Goal: Transaction & Acquisition: Obtain resource

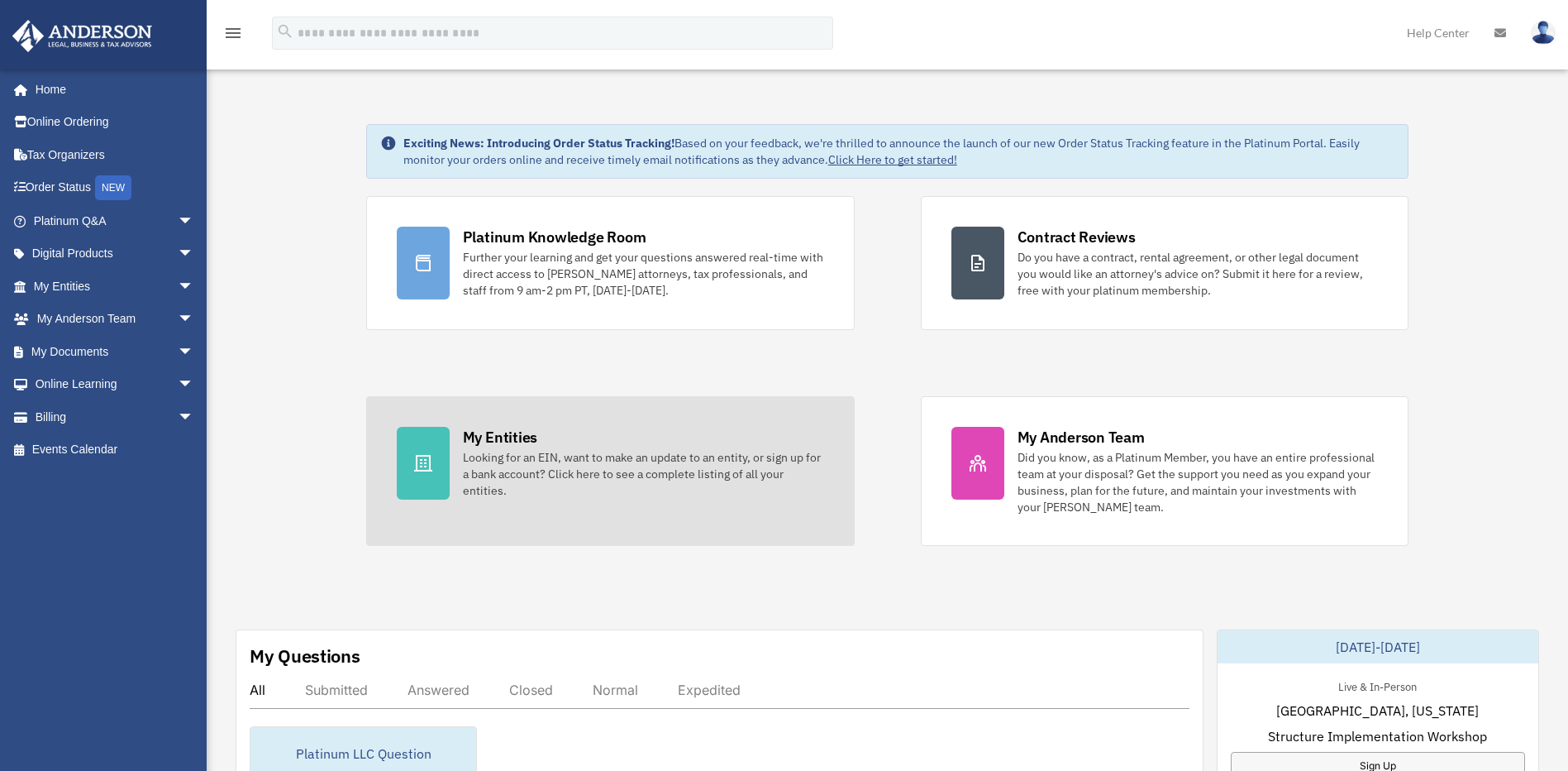
click at [484, 462] on div "Looking for an EIN, want to make an update to an entity, or sign up for a bank …" at bounding box center [643, 473] width 361 height 50
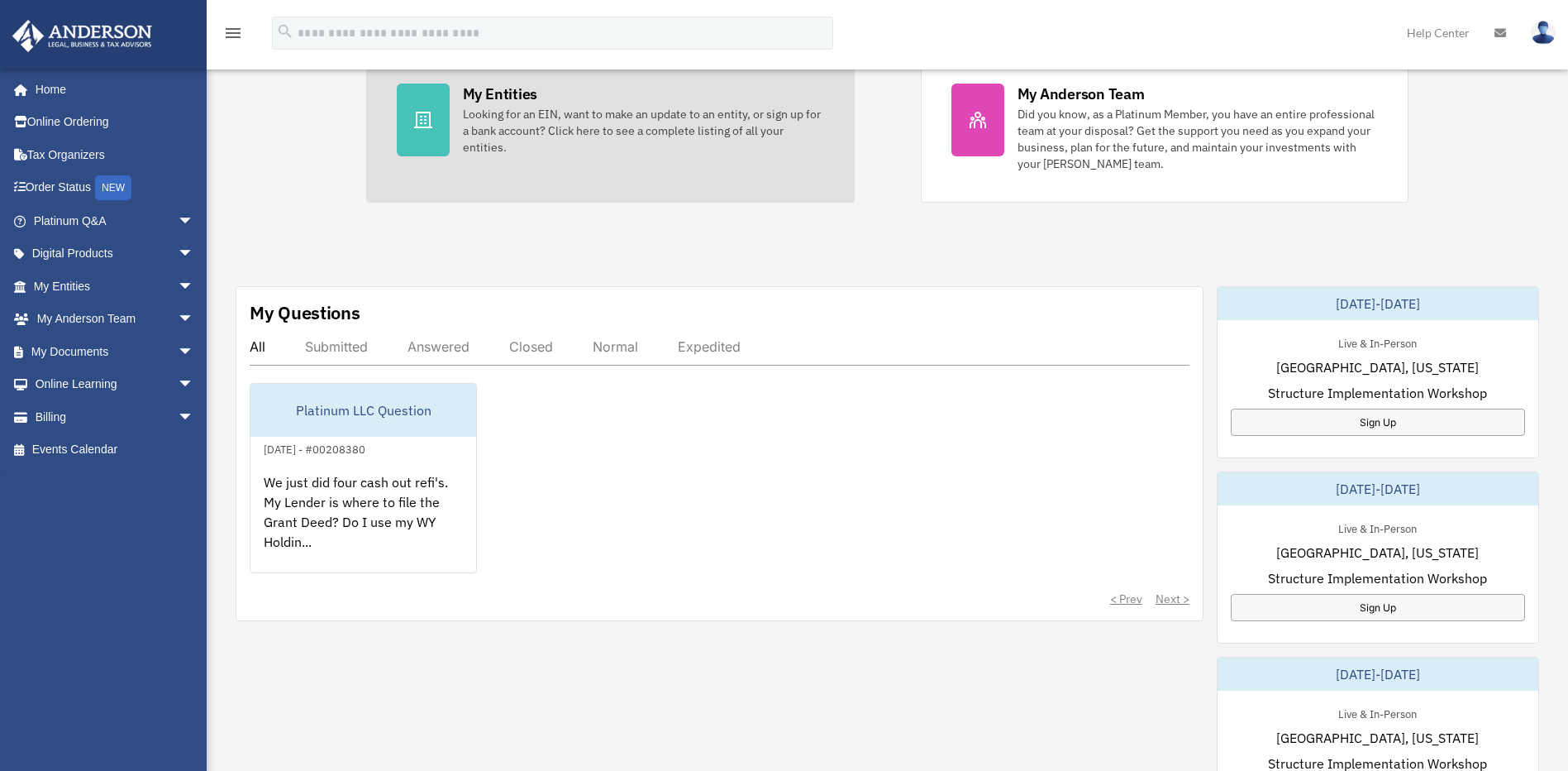
scroll to position [414, 0]
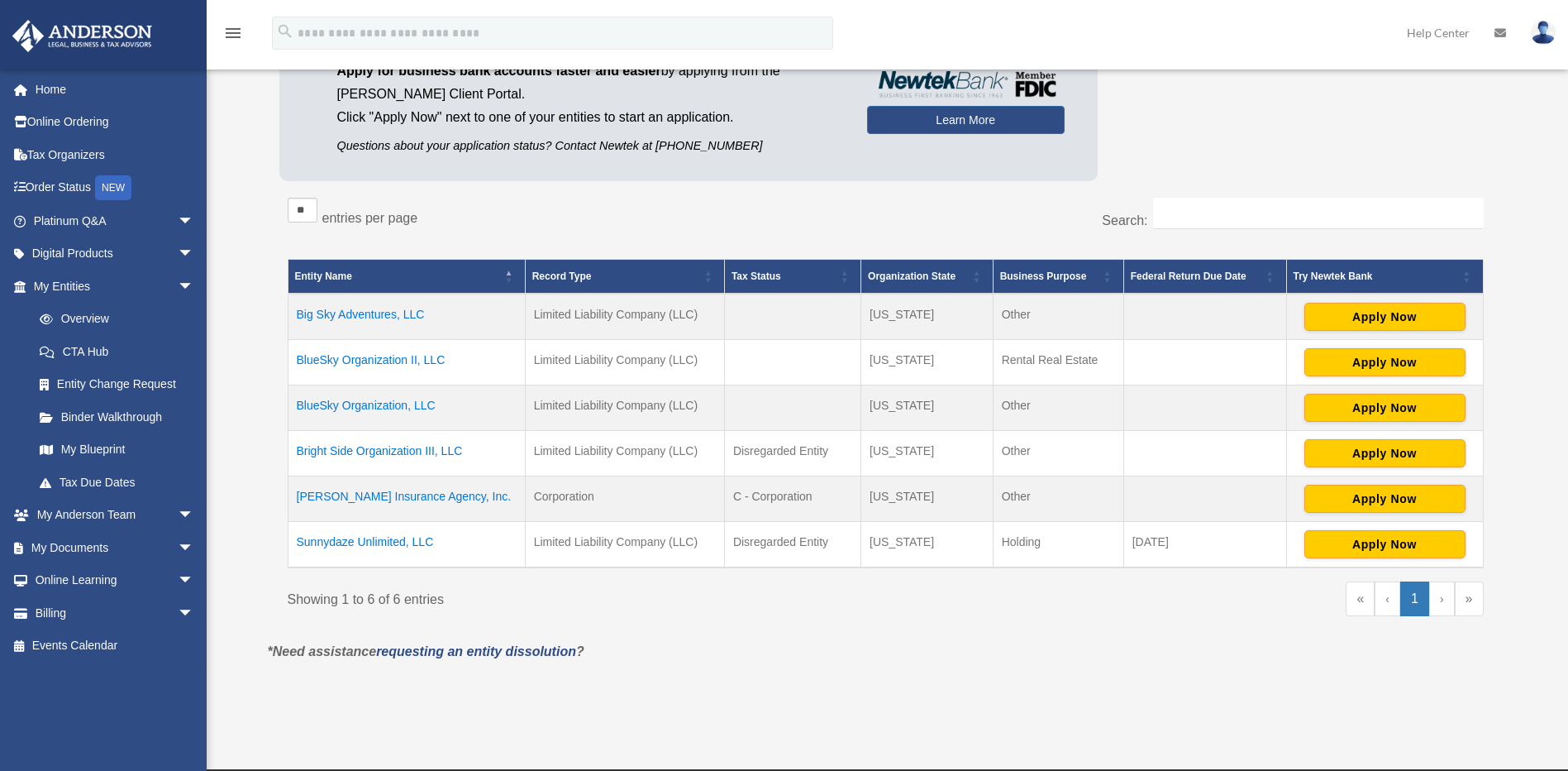
scroll to position [166, 0]
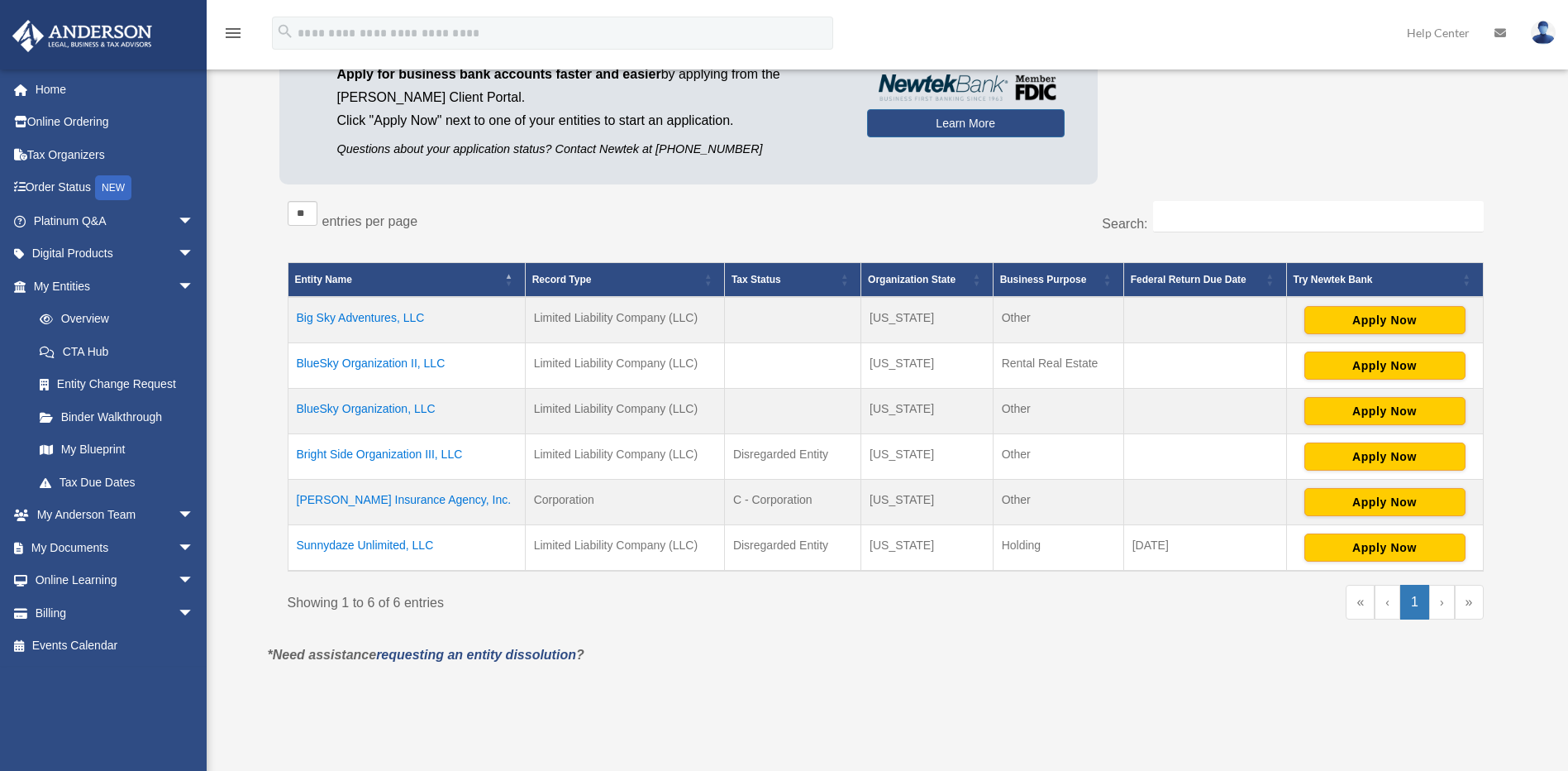
click at [404, 500] on td "[PERSON_NAME] Insurance Agency, Inc." at bounding box center [406, 501] width 237 height 45
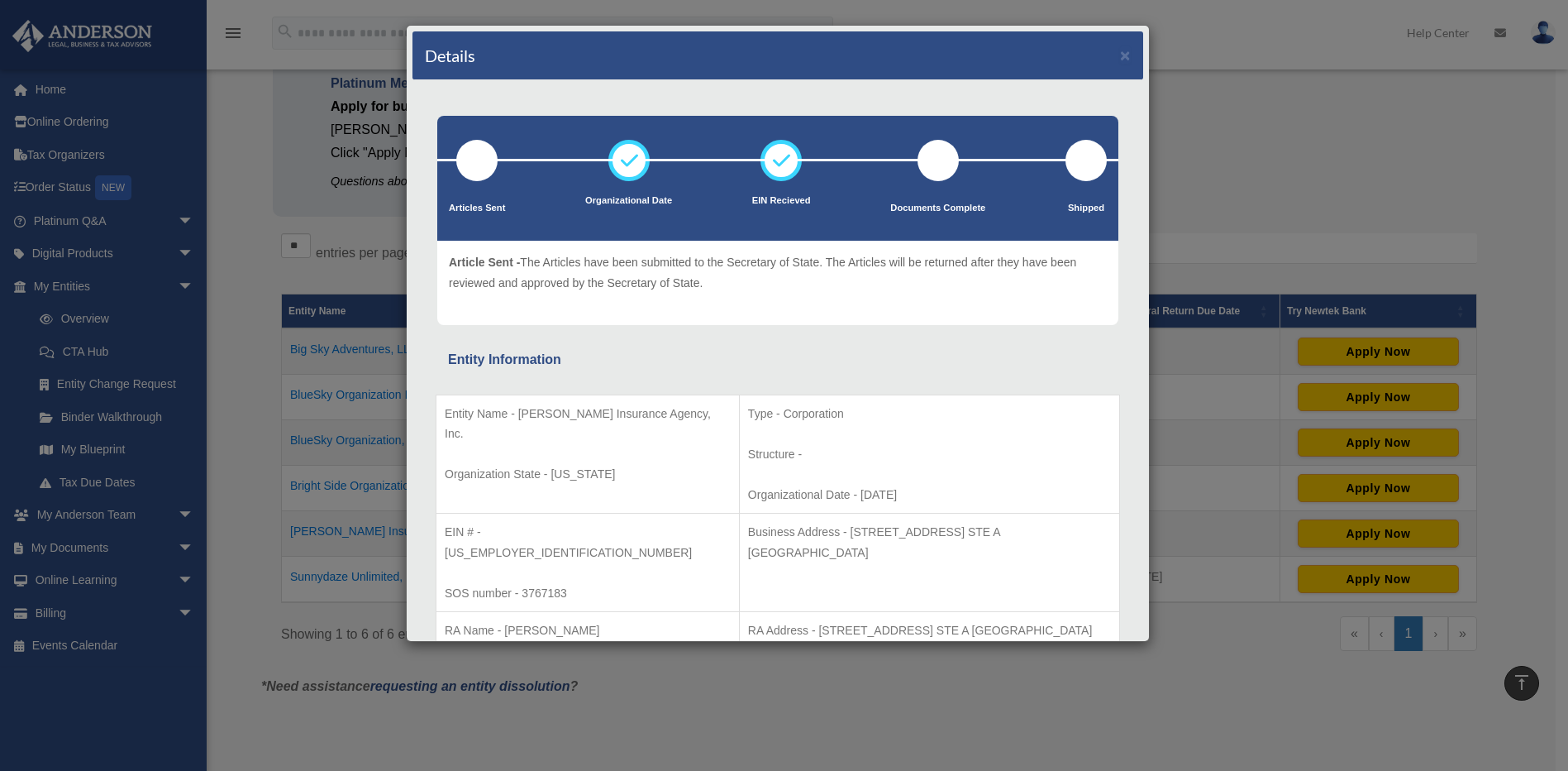
scroll to position [0, 0]
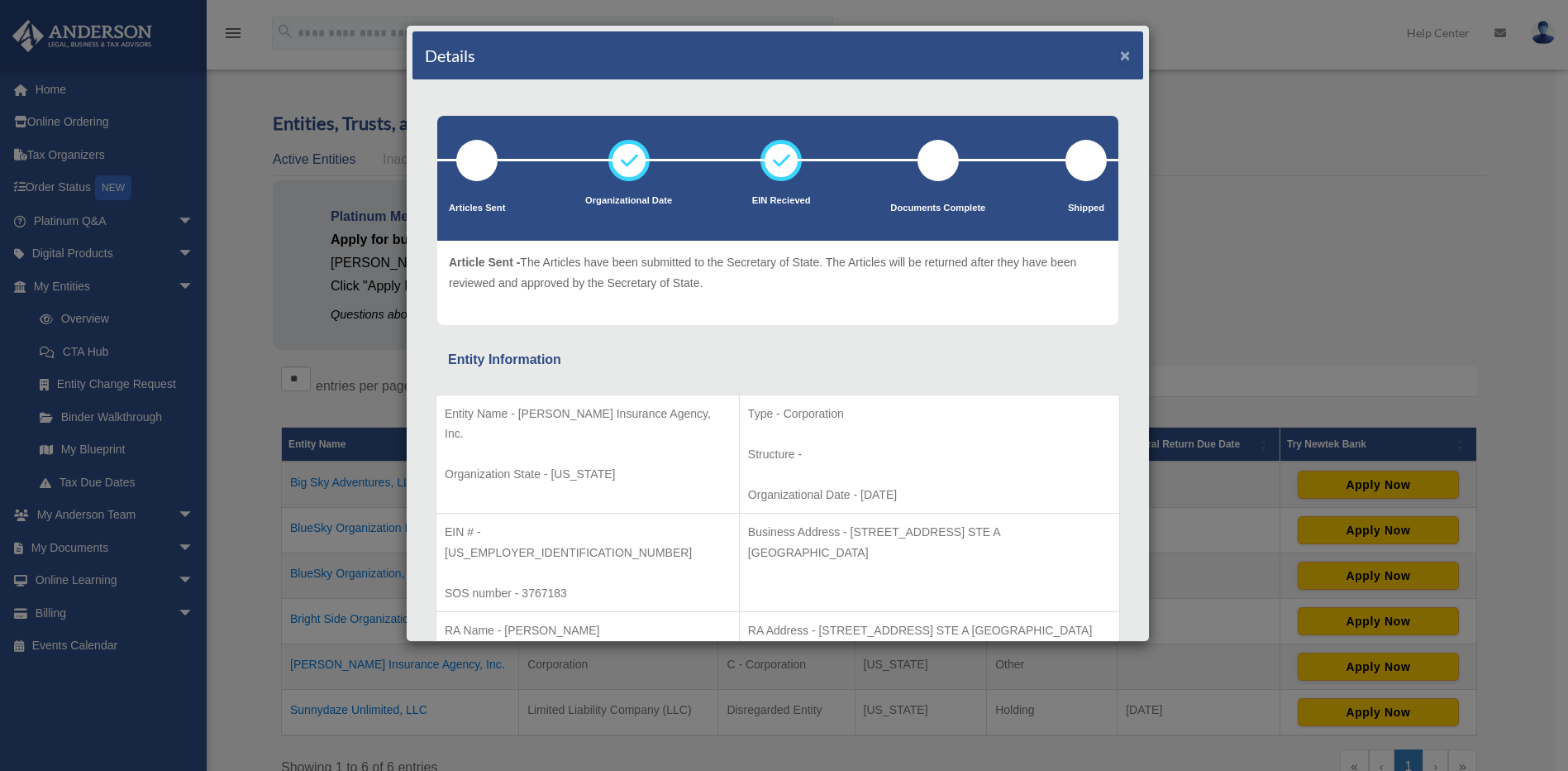
click at [1120, 53] on button "×" at bounding box center [1126, 54] width 11 height 17
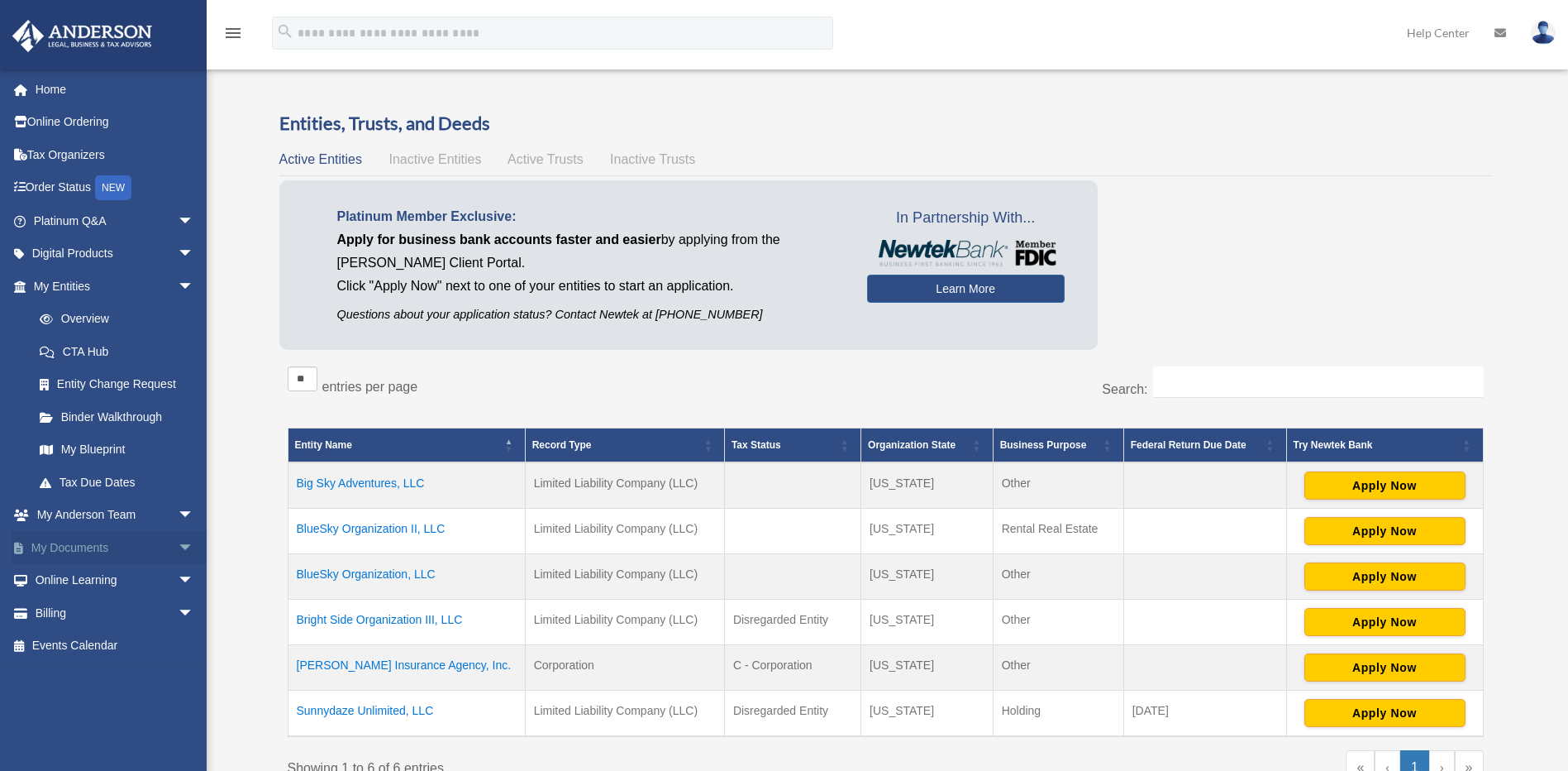
click at [141, 542] on link "My Documents arrow_drop_down" at bounding box center [115, 547] width 207 height 33
click at [177, 549] on span "arrow_drop_down" at bounding box center [194, 547] width 33 height 33
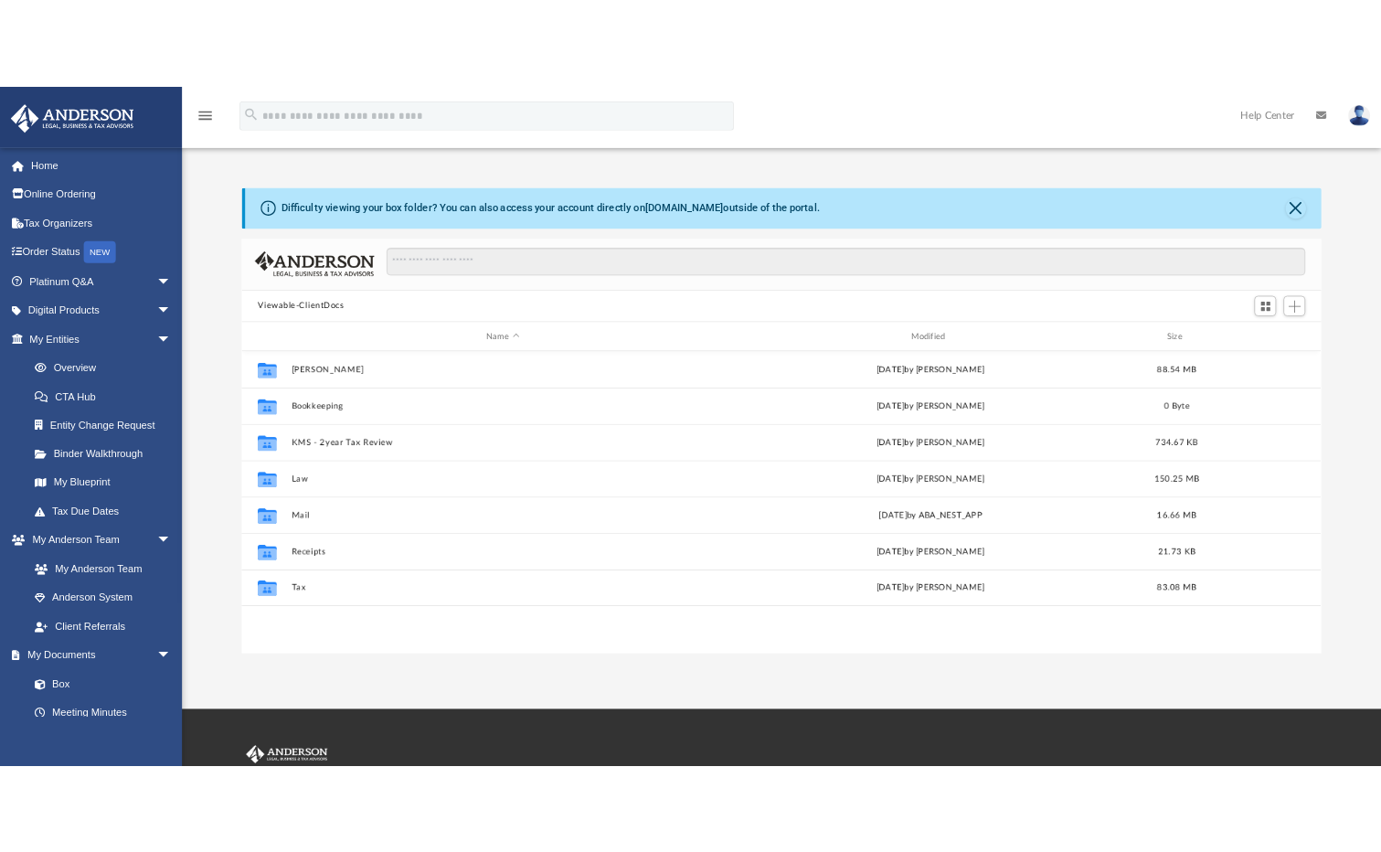
scroll to position [402, 1341]
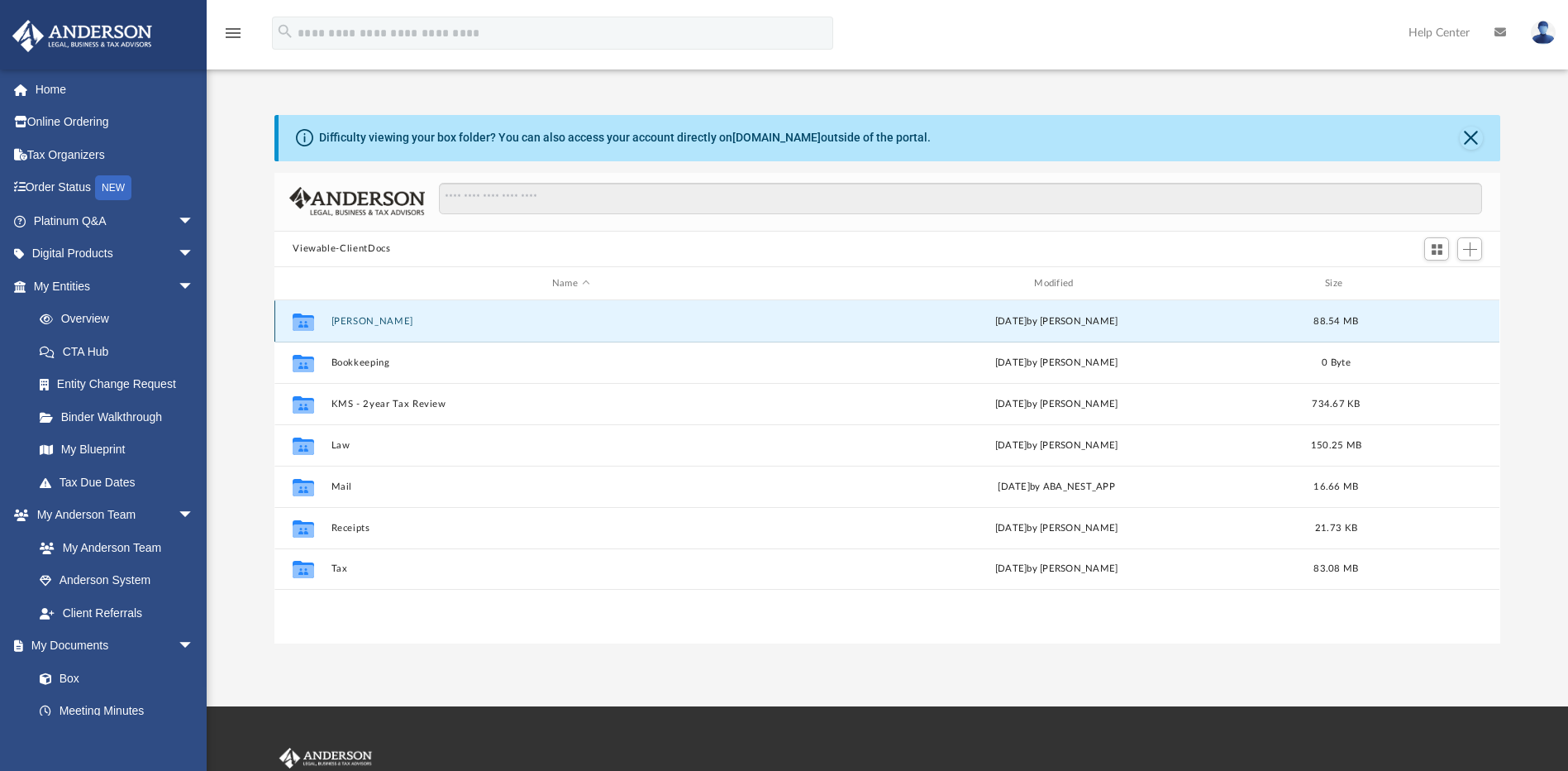
click at [362, 319] on button "Anderson" at bounding box center [570, 321] width 479 height 11
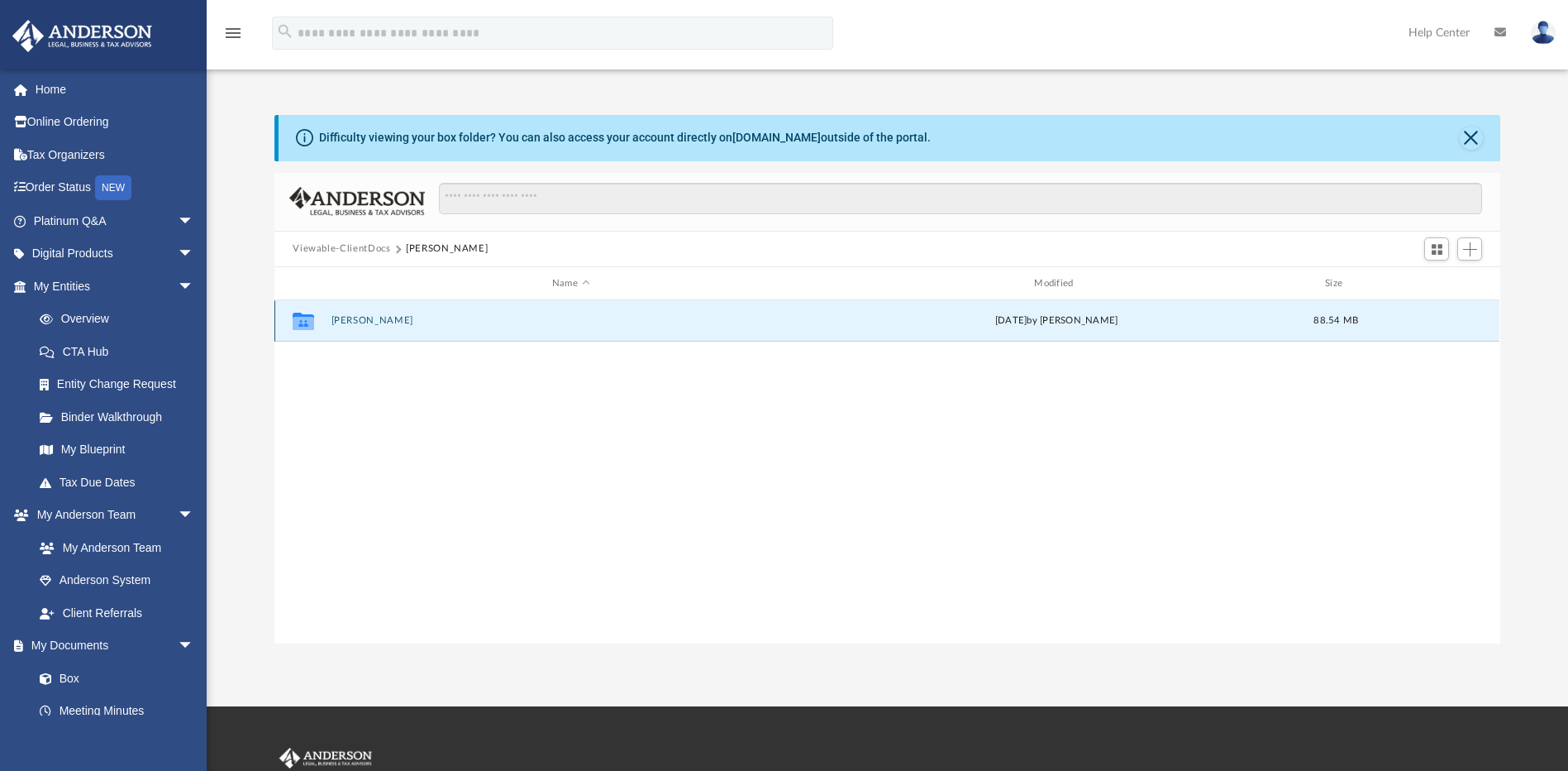
click at [362, 319] on button "Anderson" at bounding box center [570, 321] width 479 height 11
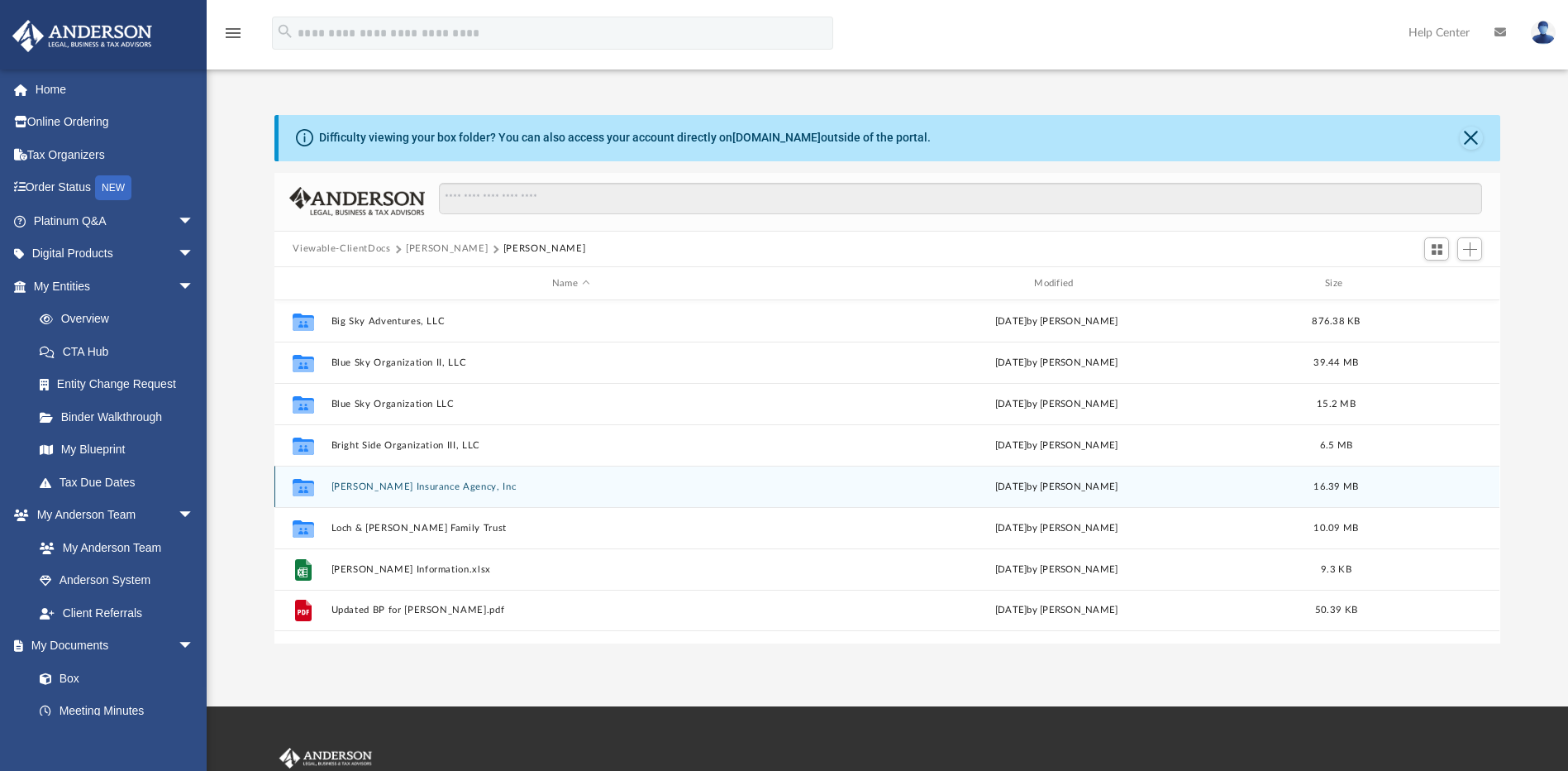
click at [381, 488] on button "Jessica Graves Insurance Agency, Inc" at bounding box center [570, 487] width 479 height 11
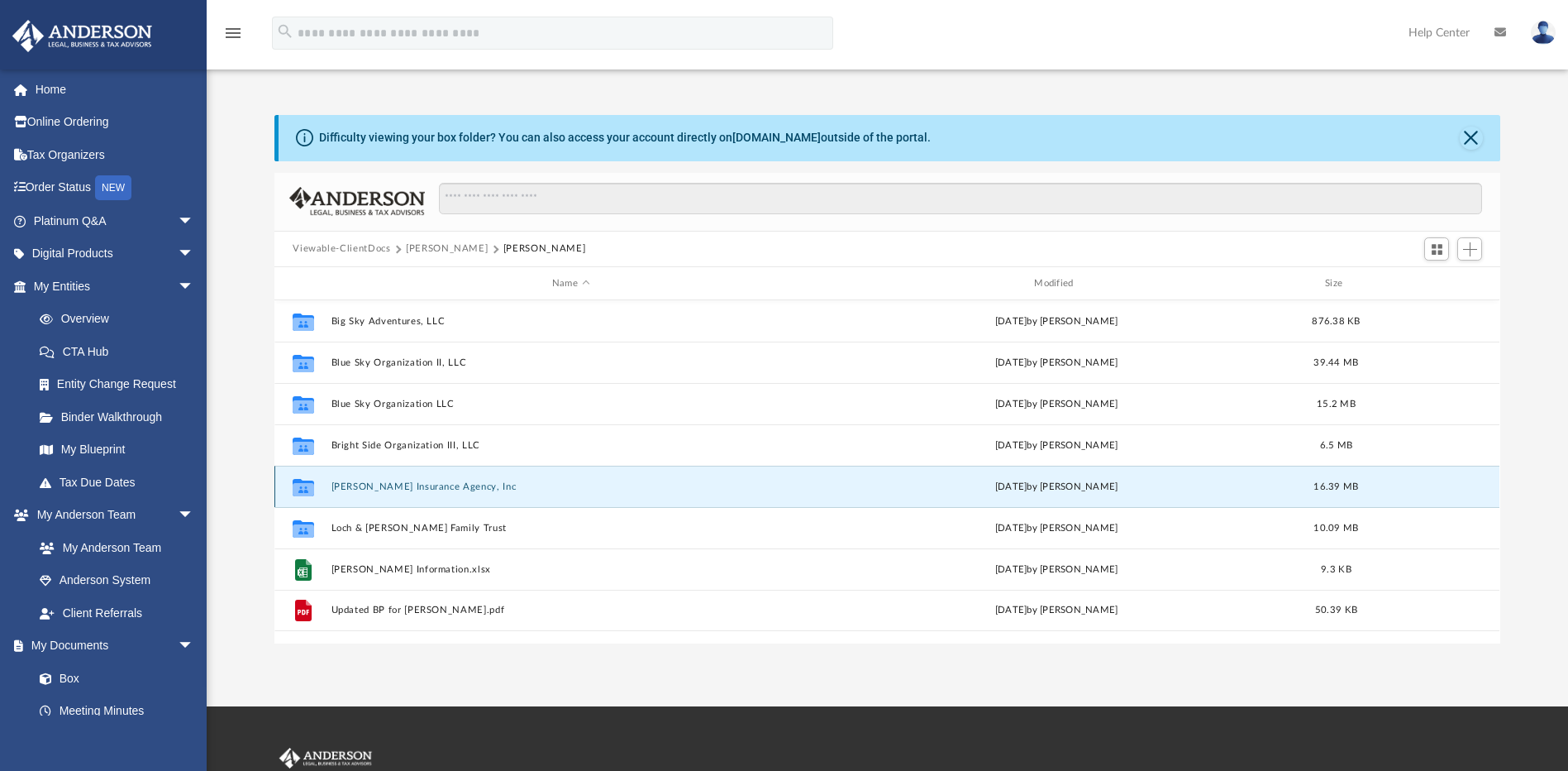
click at [380, 488] on button "Jessica Graves Insurance Agency, Inc" at bounding box center [570, 487] width 479 height 11
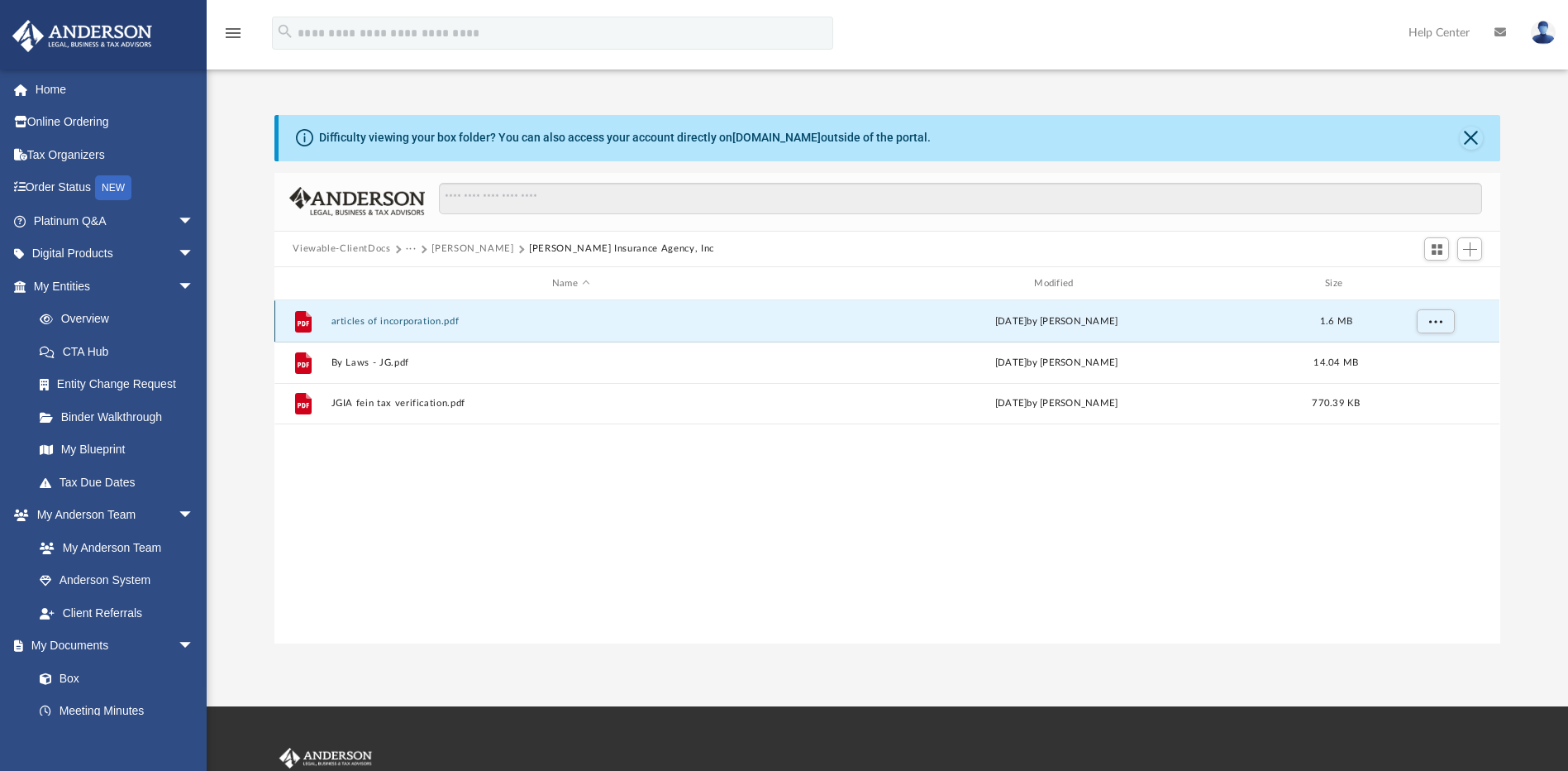
click at [416, 321] on button "articles of incorporation.pdf" at bounding box center [570, 321] width 479 height 11
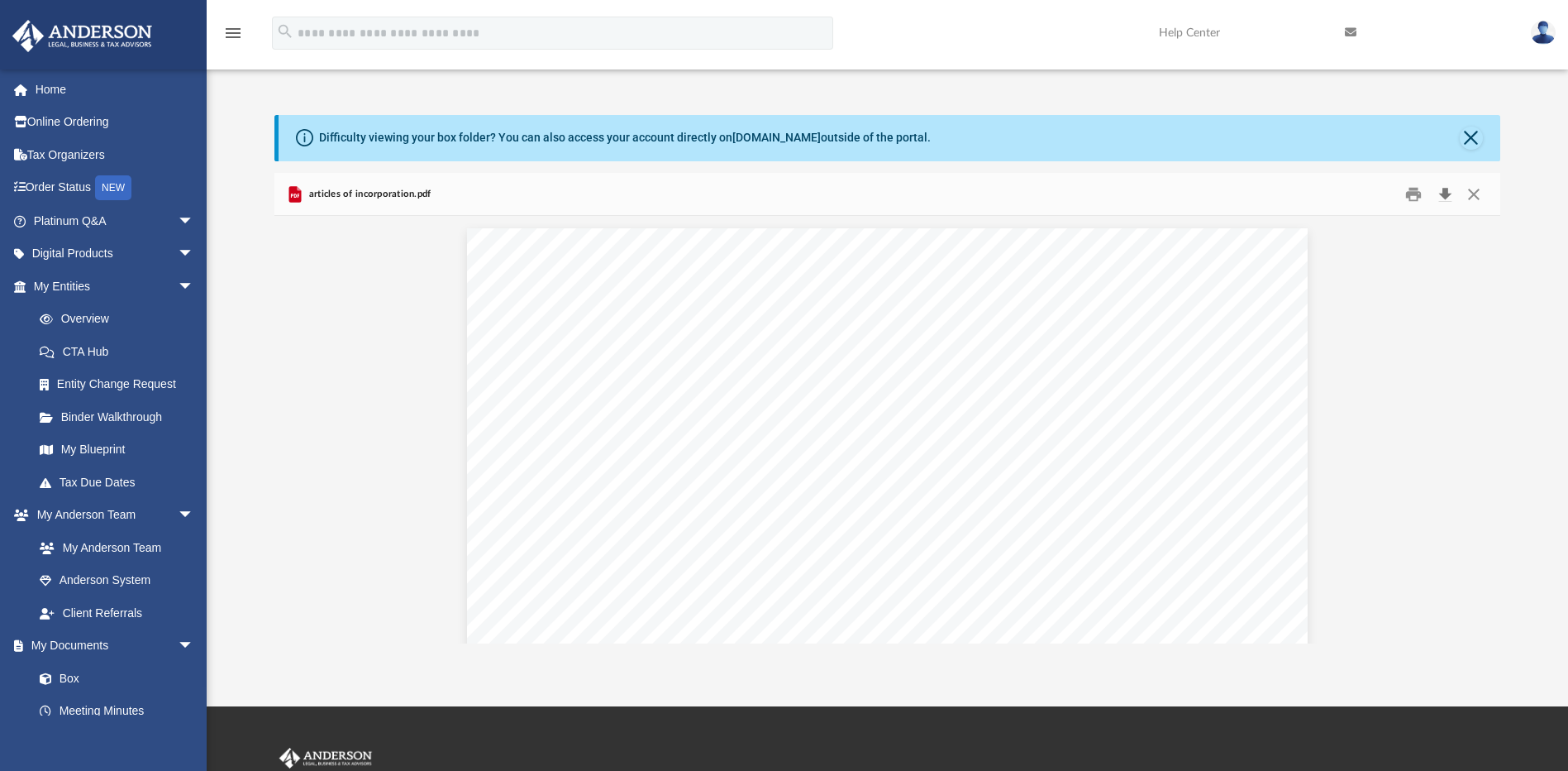
click at [1447, 194] on button "Download" at bounding box center [1445, 194] width 30 height 25
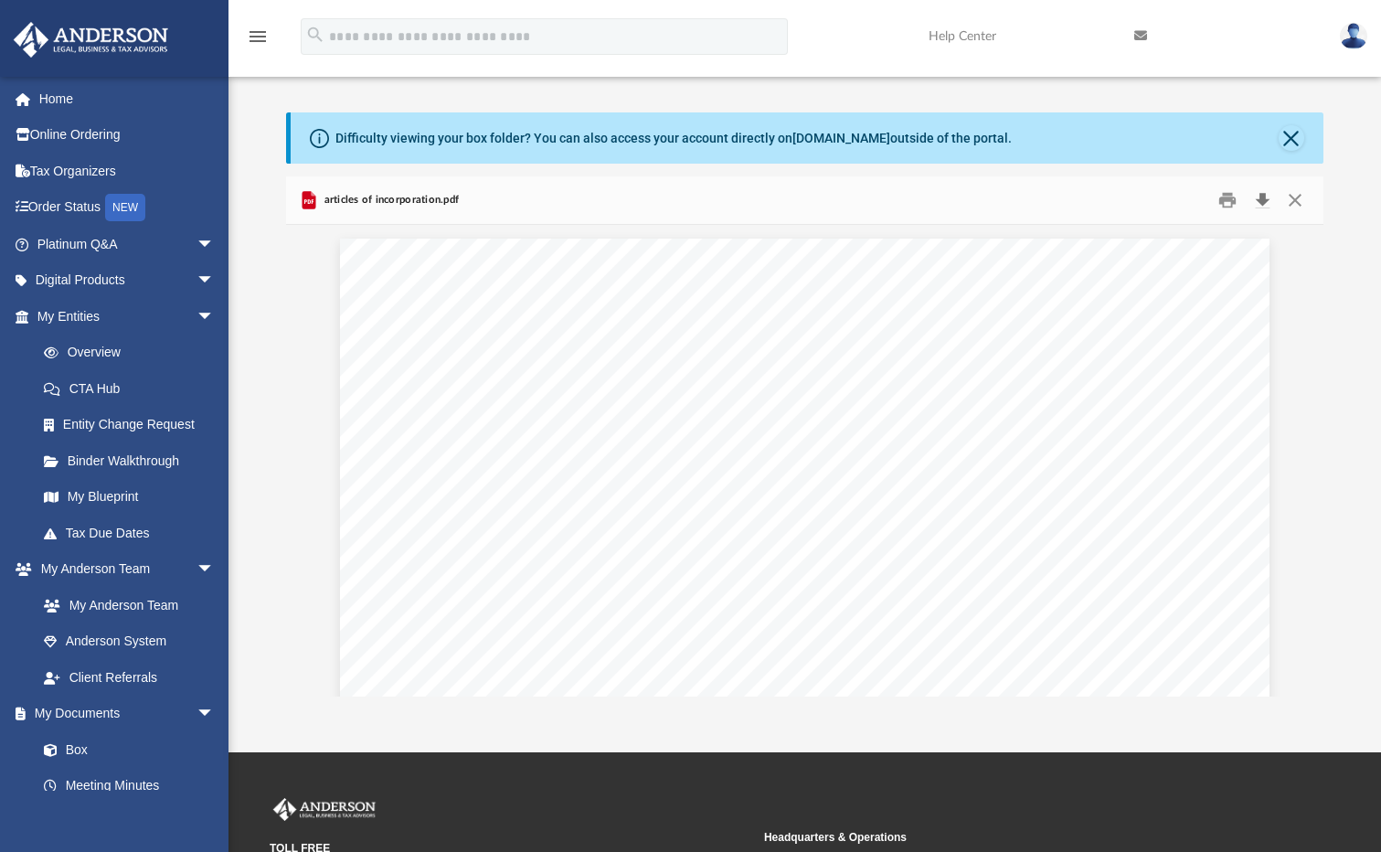
scroll to position [402, 1023]
click at [1299, 204] on button "Close" at bounding box center [1294, 200] width 33 height 28
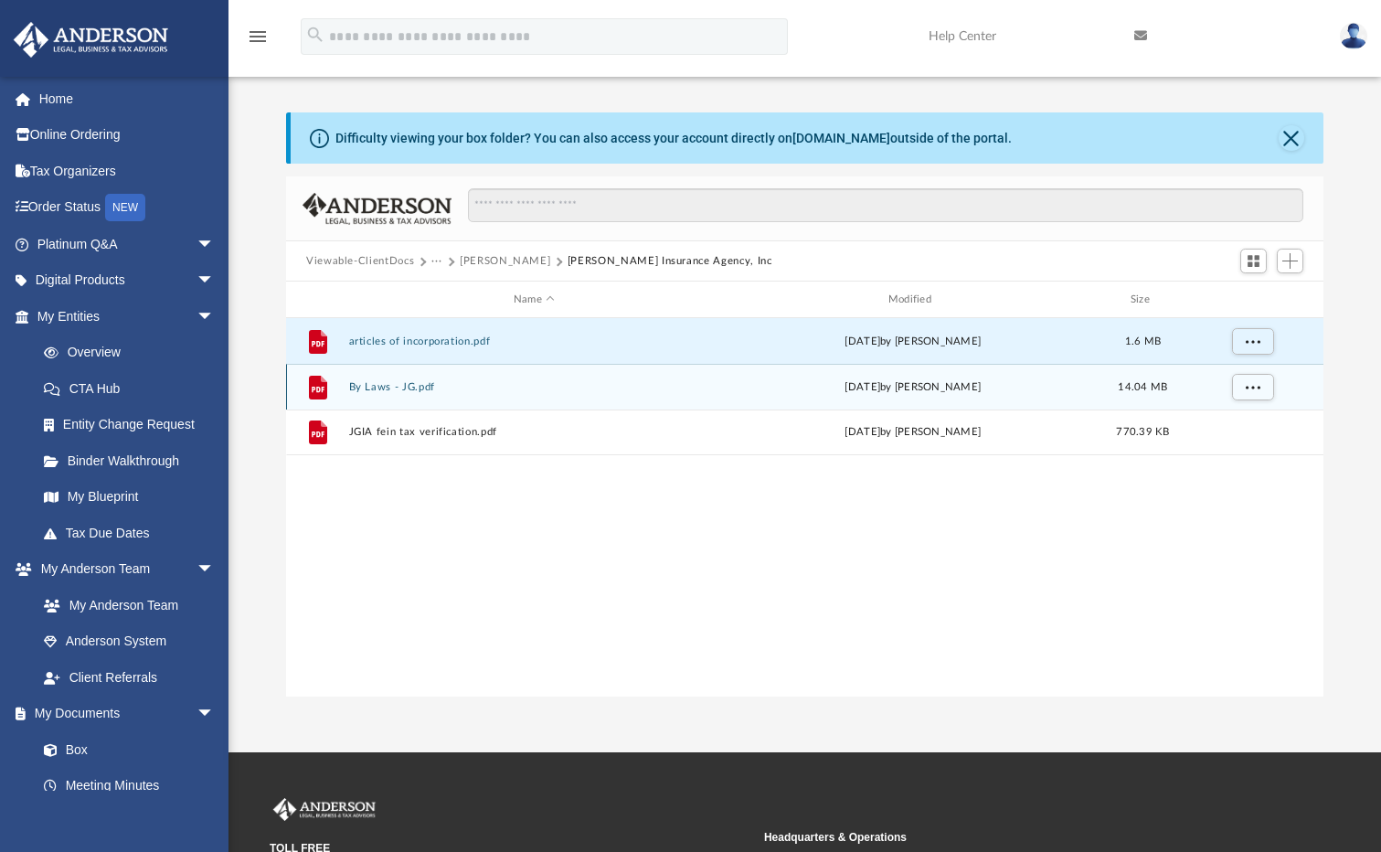
click at [347, 388] on div "File By Laws - JG.pdf Thu Mar 30 2023 by Jessica Graves 14.04 MB" at bounding box center [804, 387] width 1037 height 46
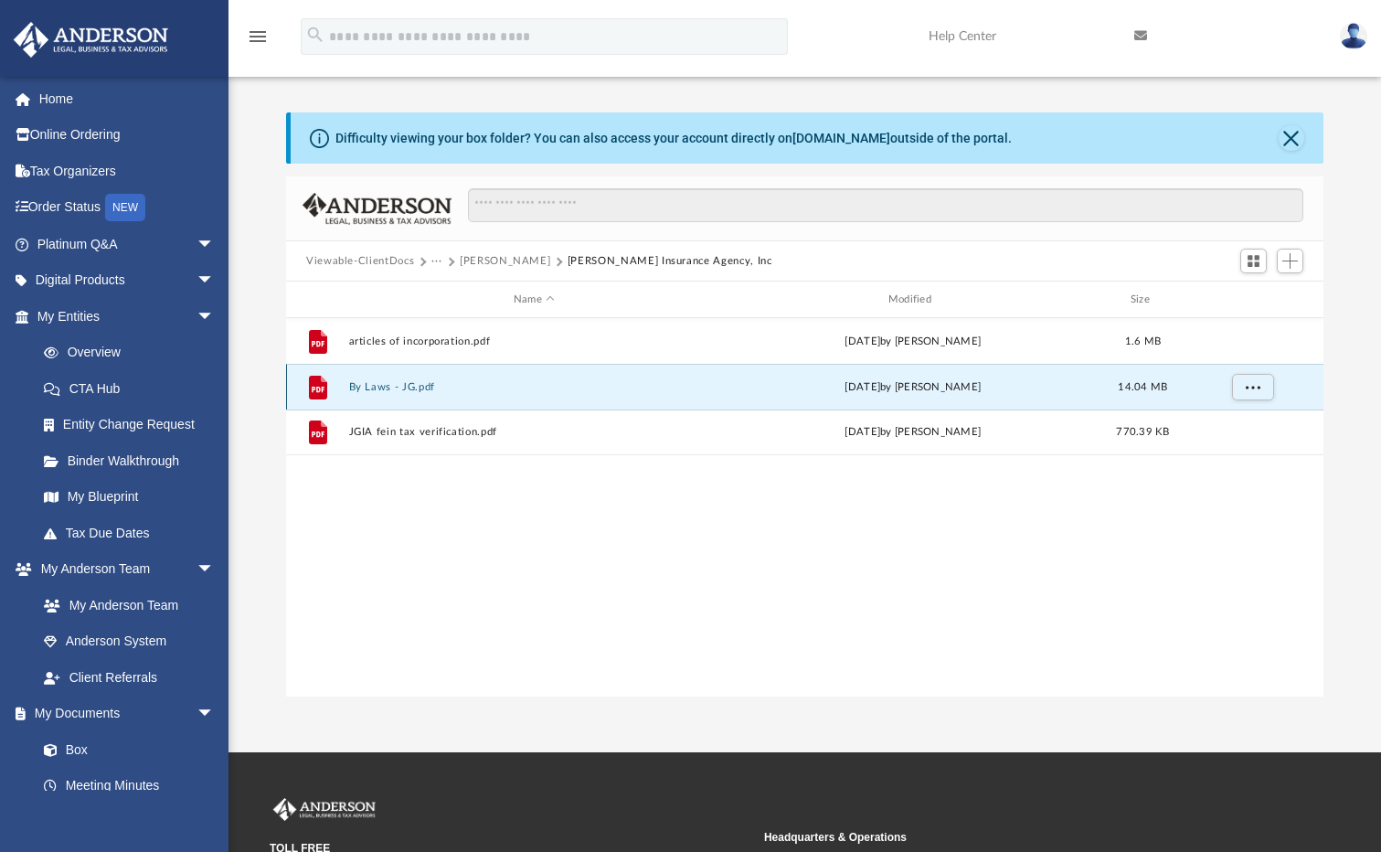
click at [772, 397] on div "File By Laws - JG.pdf Thu Mar 30 2023 by Jessica Graves 14.04 MB" at bounding box center [804, 387] width 1037 height 46
click at [379, 388] on button "By Laws - JG.pdf" at bounding box center [534, 387] width 371 height 12
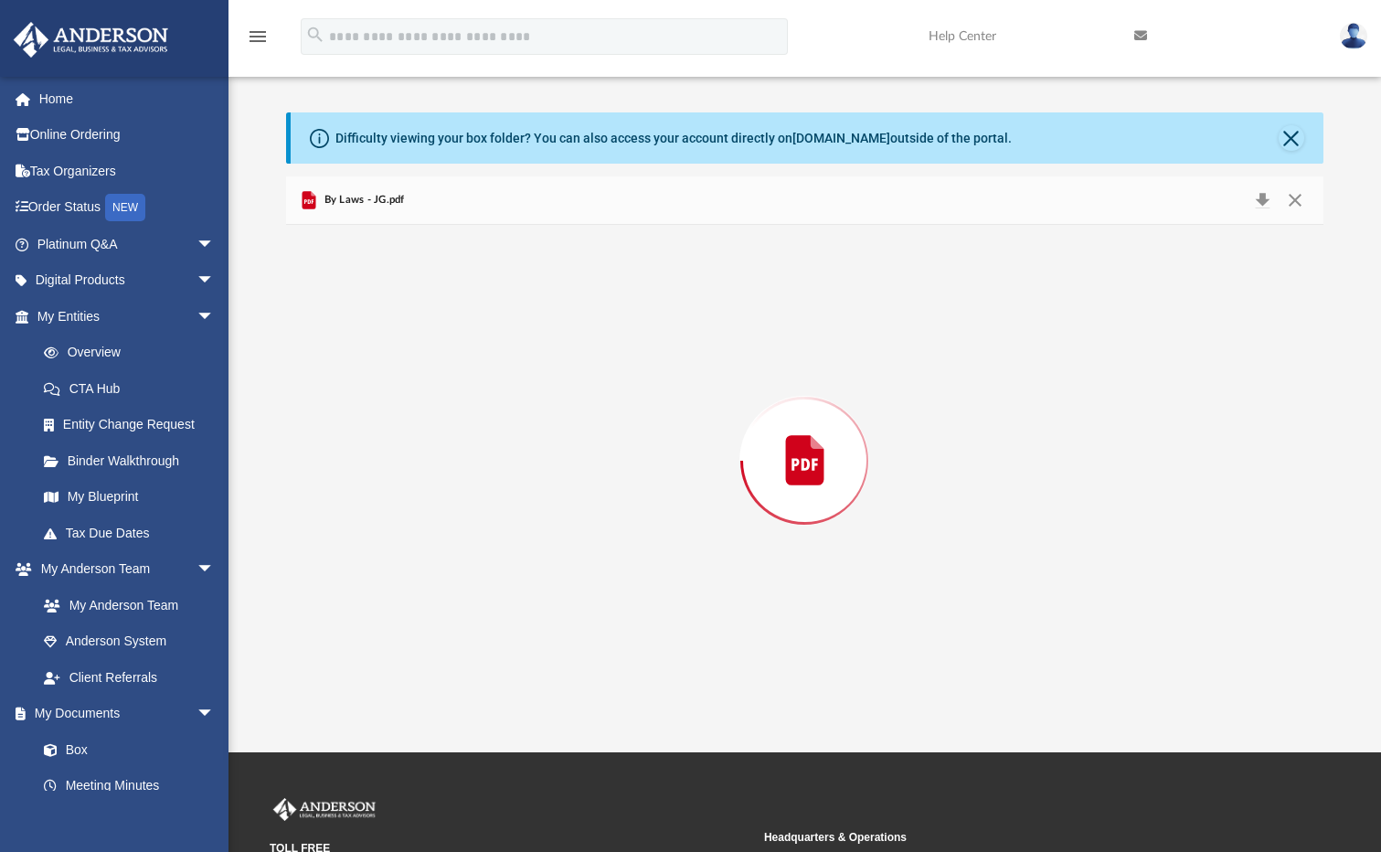
click at [380, 388] on div "Preview" at bounding box center [804, 461] width 1037 height 472
click at [1257, 204] on button "Download" at bounding box center [1261, 200] width 33 height 28
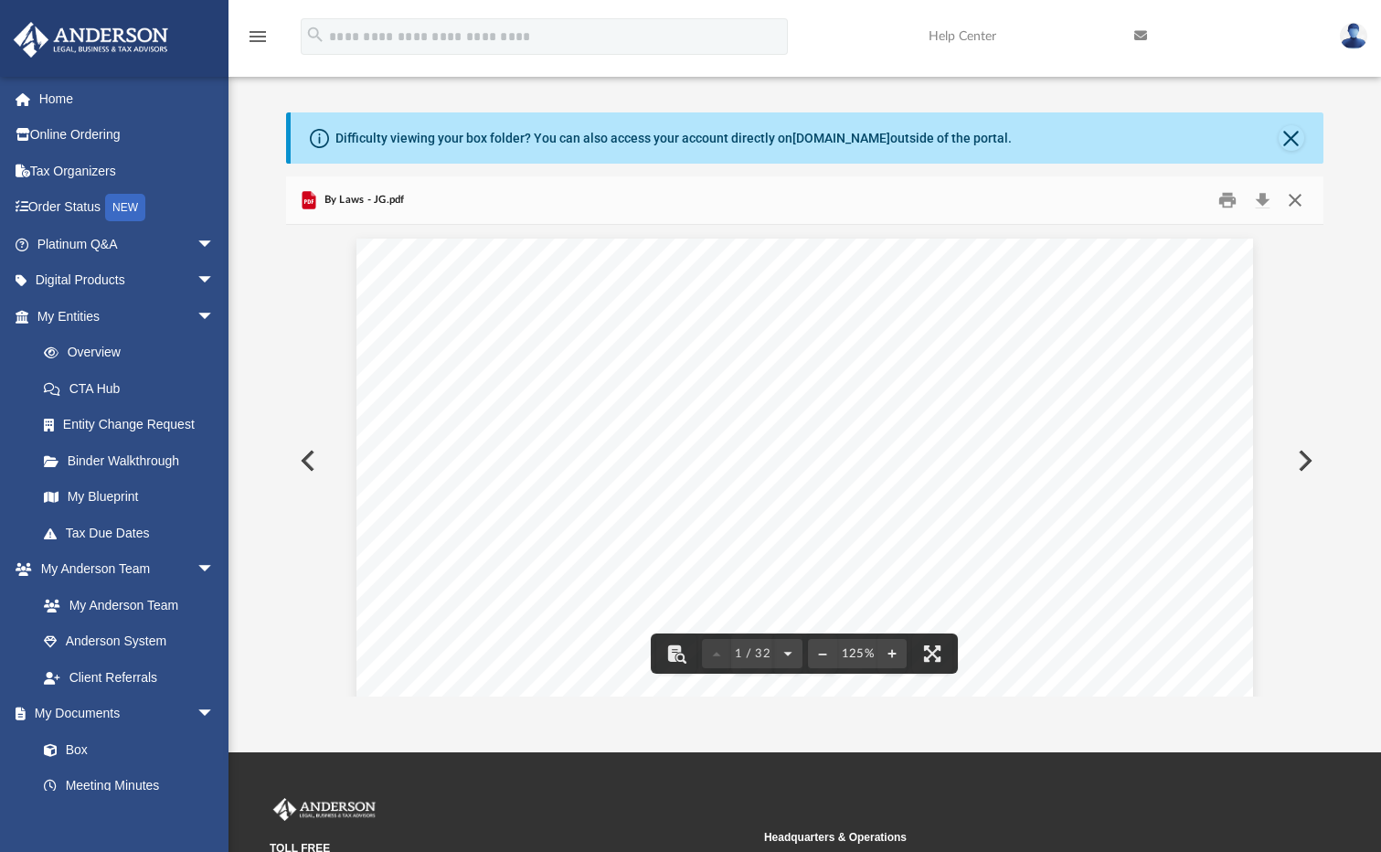
click at [1295, 196] on button "Close" at bounding box center [1294, 200] width 33 height 28
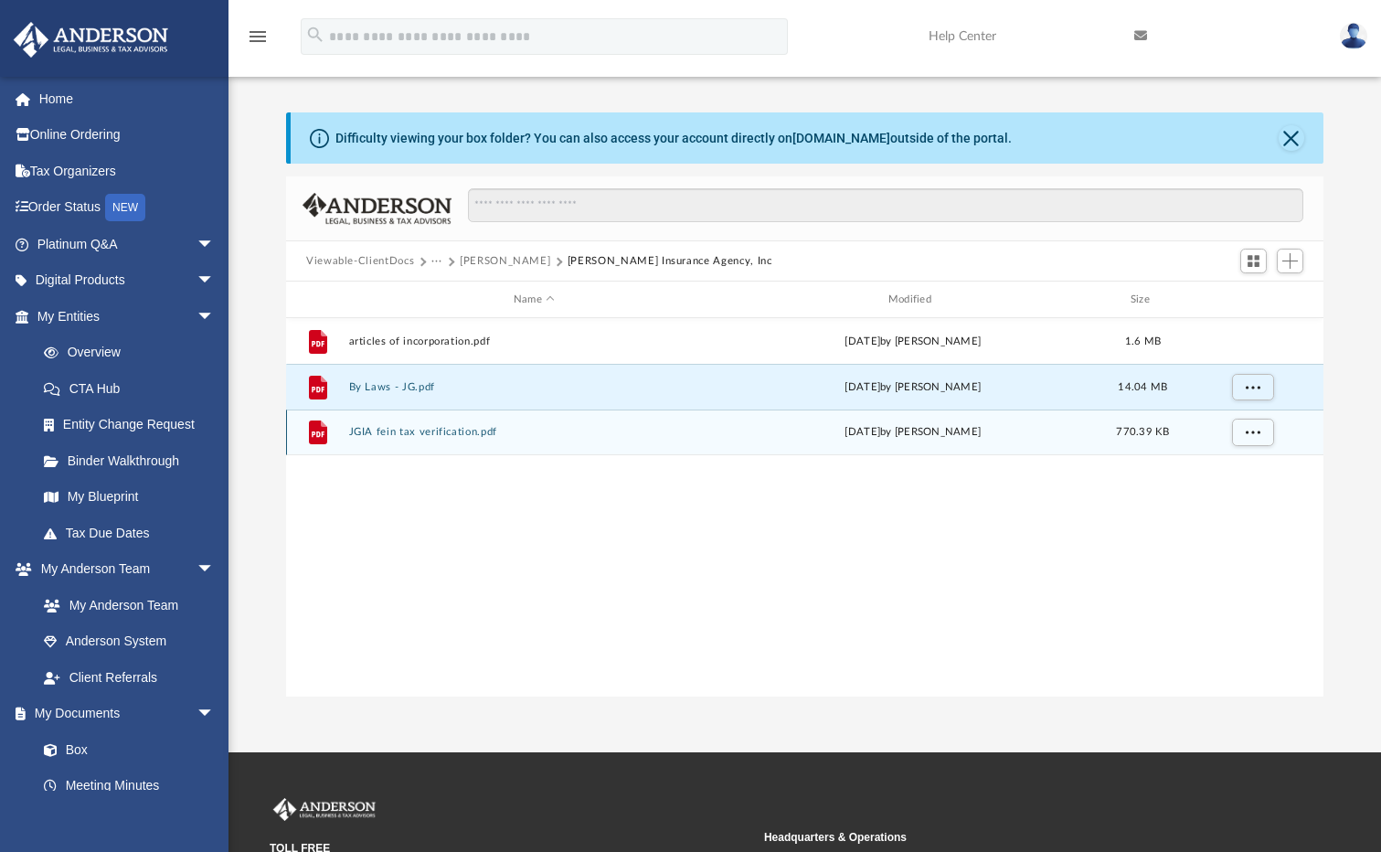
click at [423, 441] on div "File JGIA fein tax verification.pdf Thu Mar 30 2023 by Jessica Graves 770.39 KB" at bounding box center [804, 432] width 1037 height 46
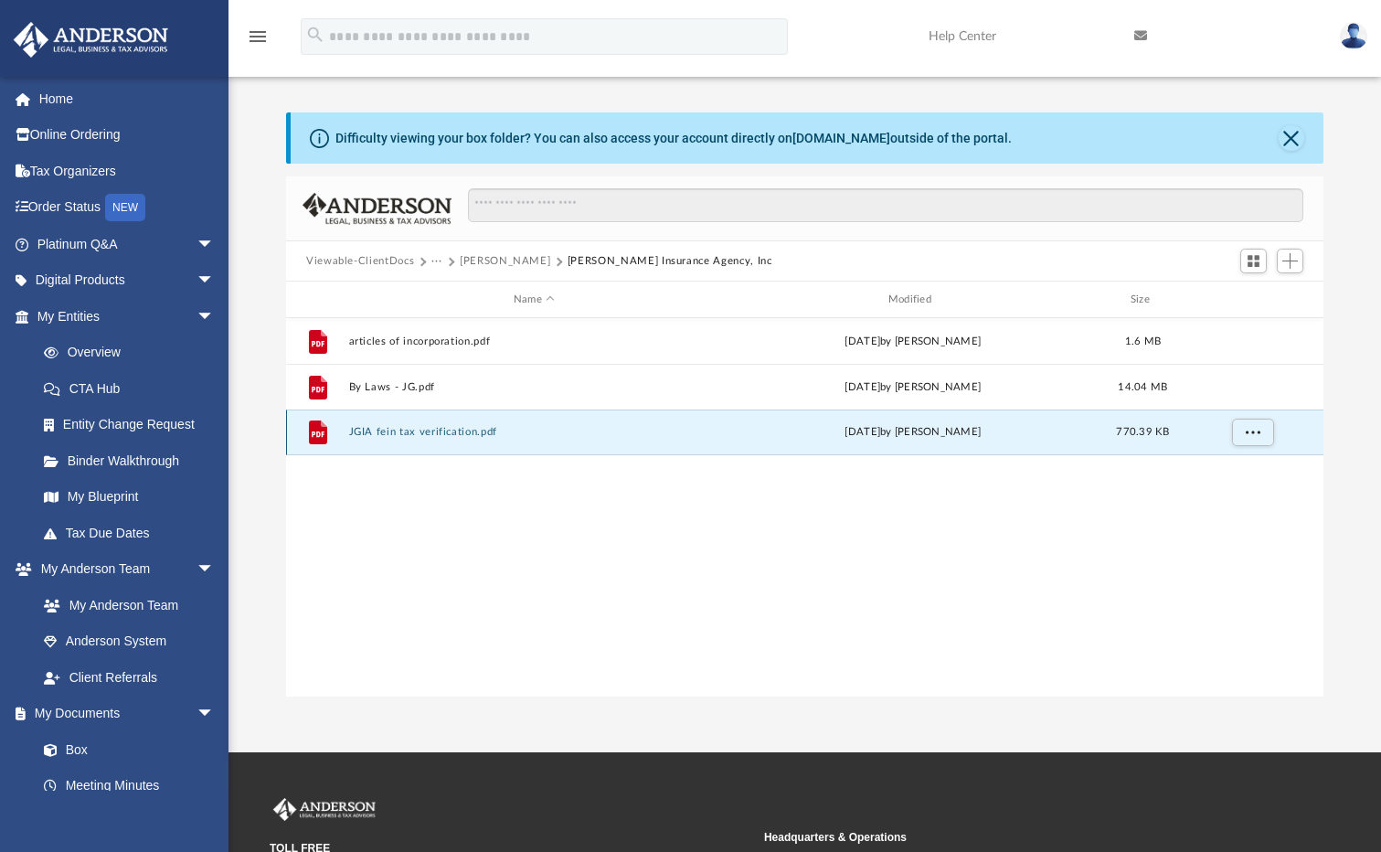
click at [426, 433] on button "JGIA fein tax verification.pdf" at bounding box center [534, 432] width 371 height 12
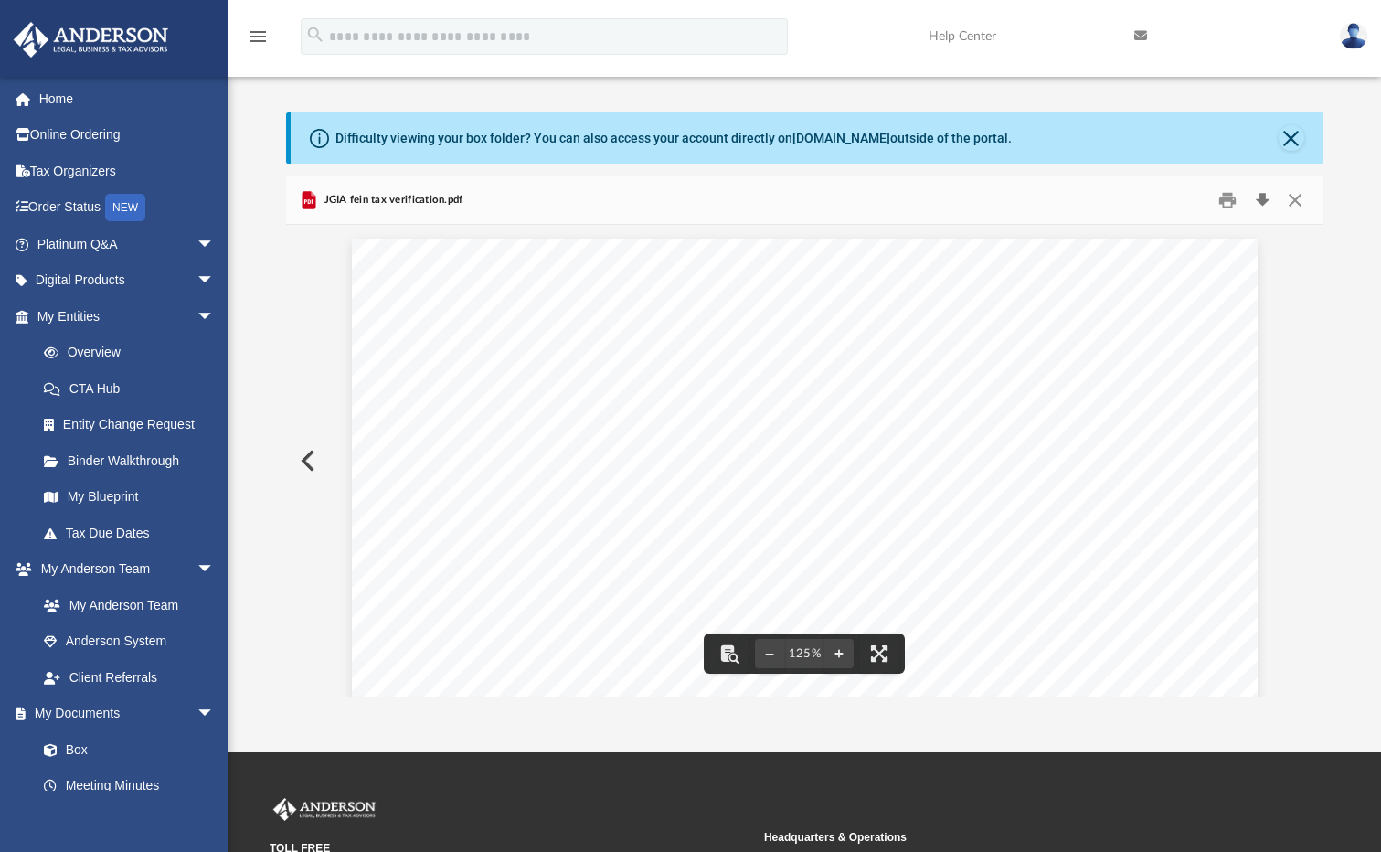
click at [1256, 197] on button "Download" at bounding box center [1261, 200] width 33 height 28
